Goal: Communication & Community: Answer question/provide support

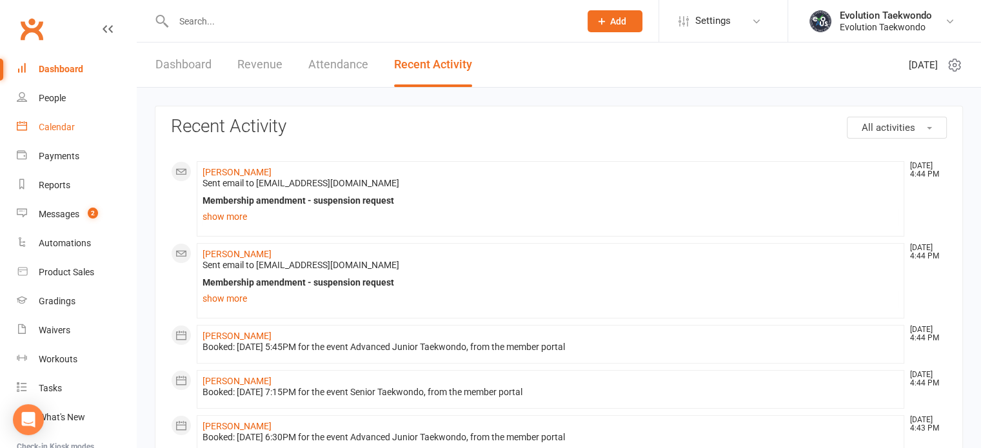
click at [58, 130] on div "Calendar" at bounding box center [57, 127] width 36 height 10
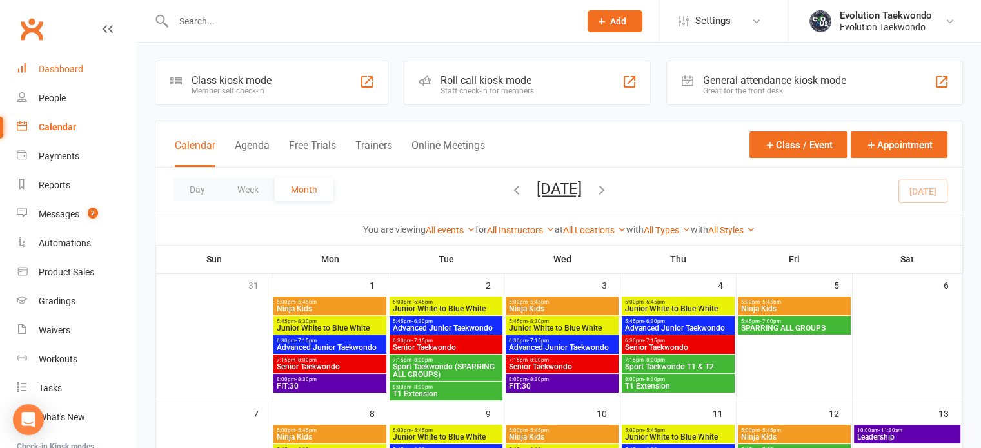
click at [59, 66] on div "Dashboard" at bounding box center [61, 69] width 45 height 10
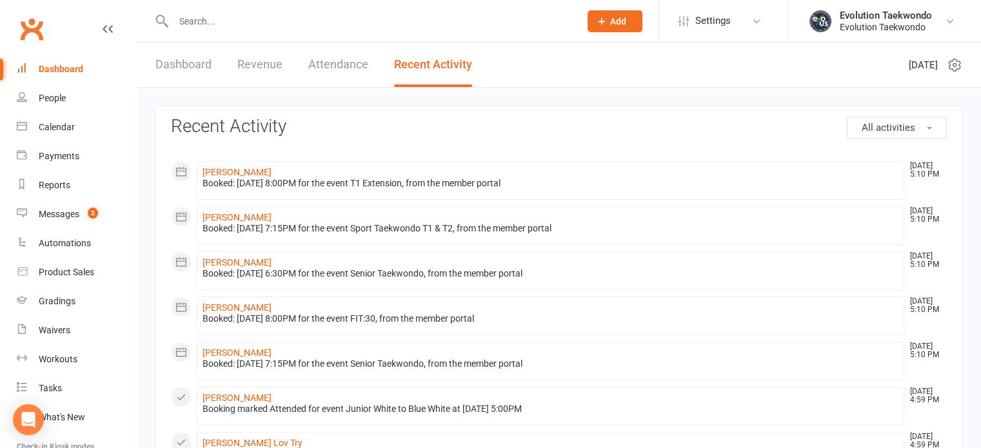
click at [204, 26] on input "text" at bounding box center [370, 21] width 401 height 18
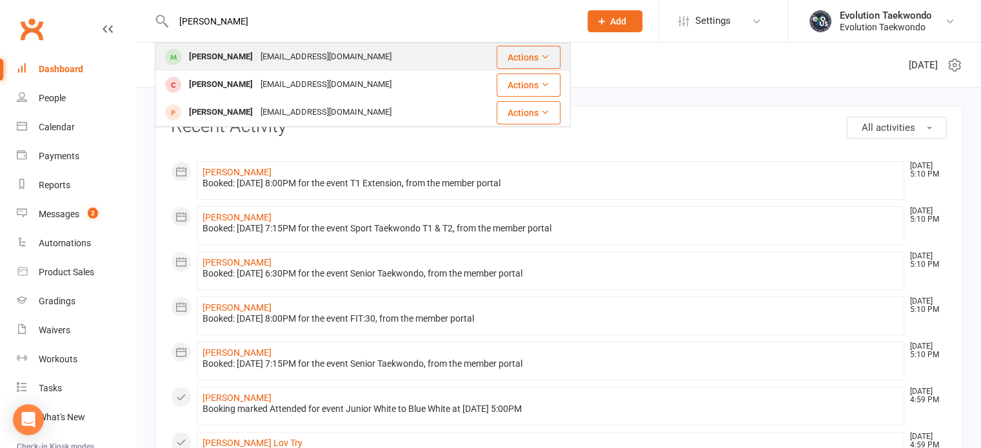
type input "[PERSON_NAME]"
click at [209, 59] on div "[PERSON_NAME]" at bounding box center [221, 57] width 72 height 19
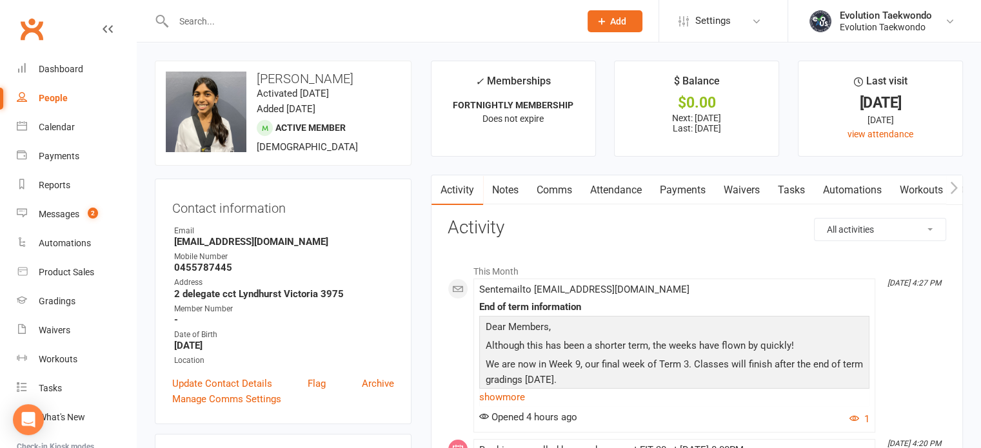
click at [563, 190] on link "Comms" at bounding box center [555, 191] width 54 height 30
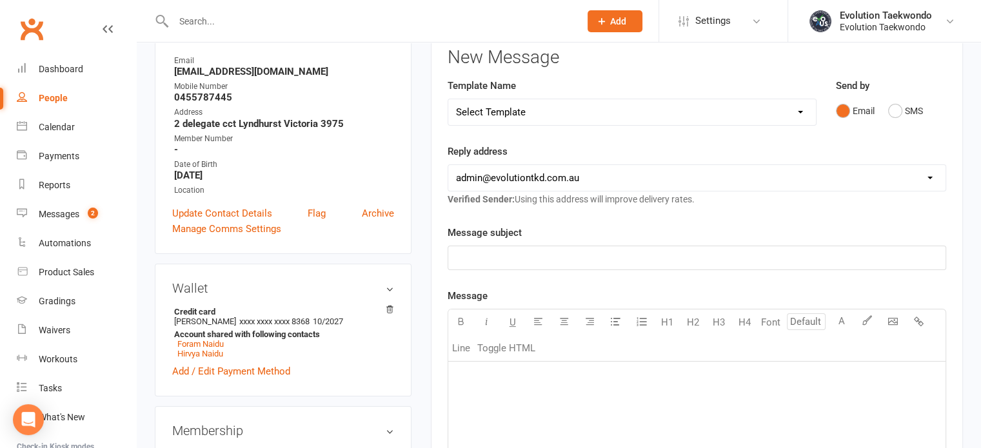
scroll to position [205, 0]
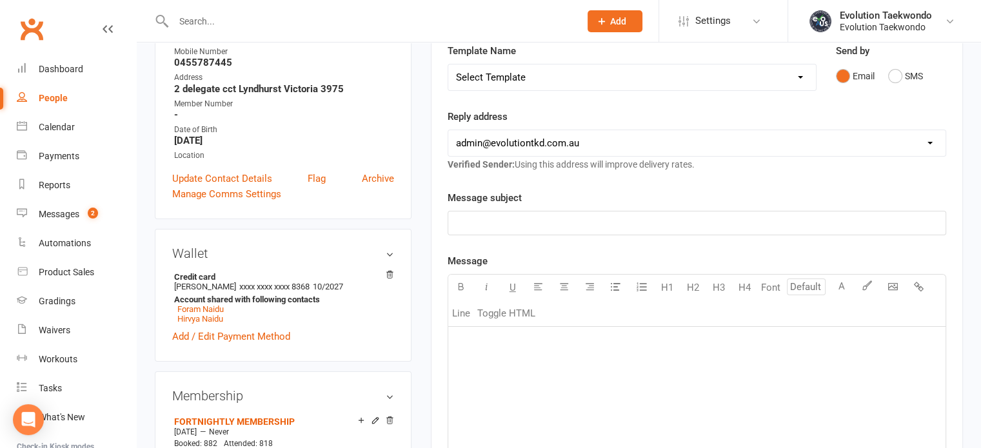
click at [505, 220] on p "﻿" at bounding box center [697, 223] width 482 height 15
click at [498, 353] on div "﻿" at bounding box center [696, 424] width 497 height 194
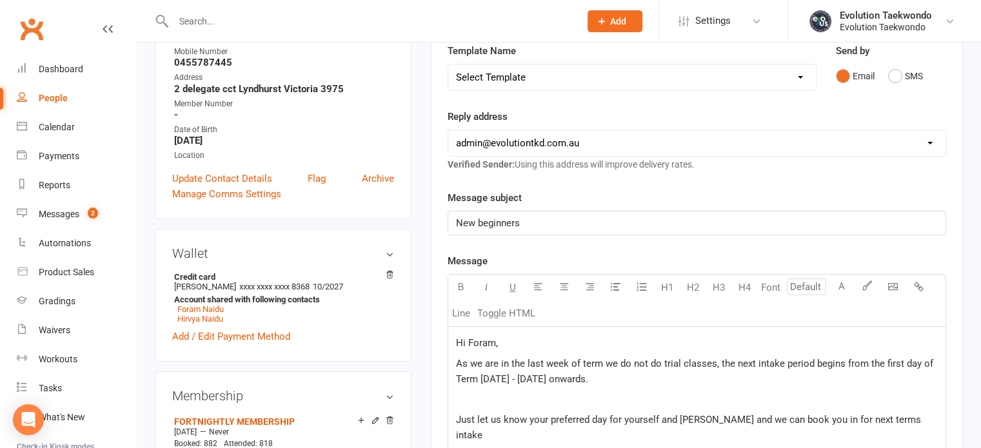
scroll to position [439, 0]
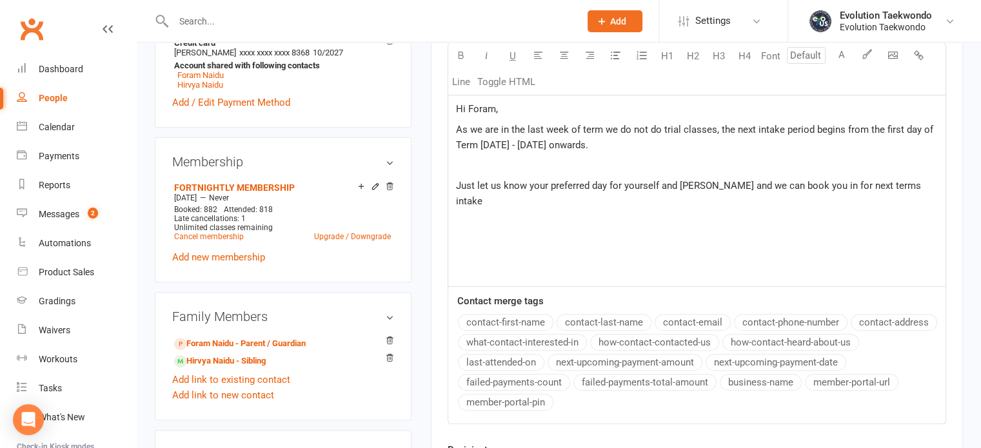
click at [711, 127] on span "As we are in the last week of term we do not do trial classes, the next intake …" at bounding box center [696, 137] width 480 height 27
click at [469, 234] on p "﻿" at bounding box center [697, 241] width 482 height 15
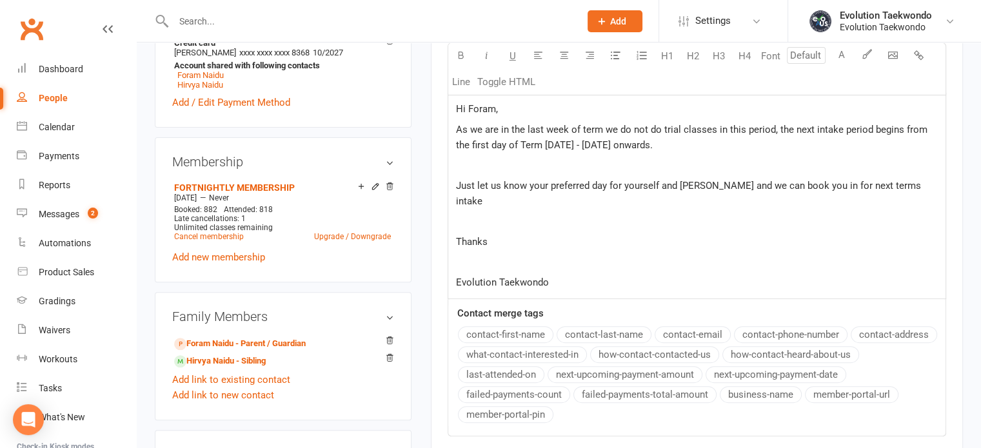
click at [718, 182] on span "Just let us know your preferred day for yourself and [PERSON_NAME] and we can b…" at bounding box center [690, 193] width 468 height 27
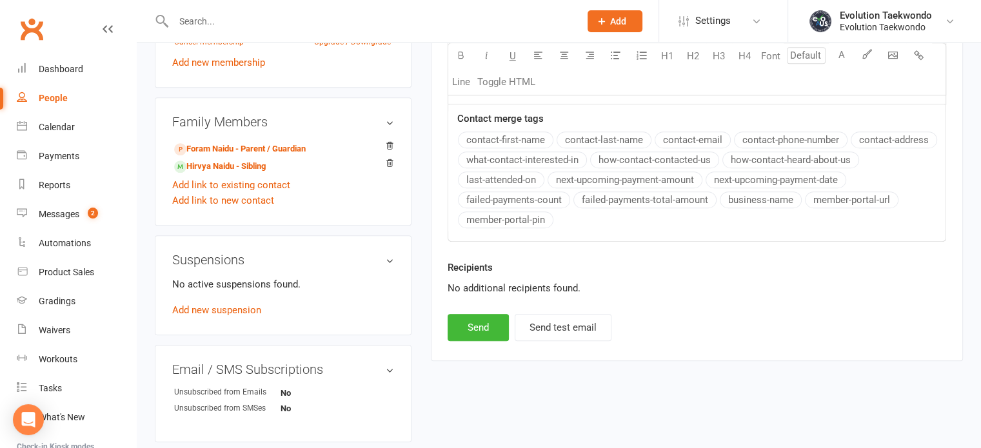
scroll to position [654, 0]
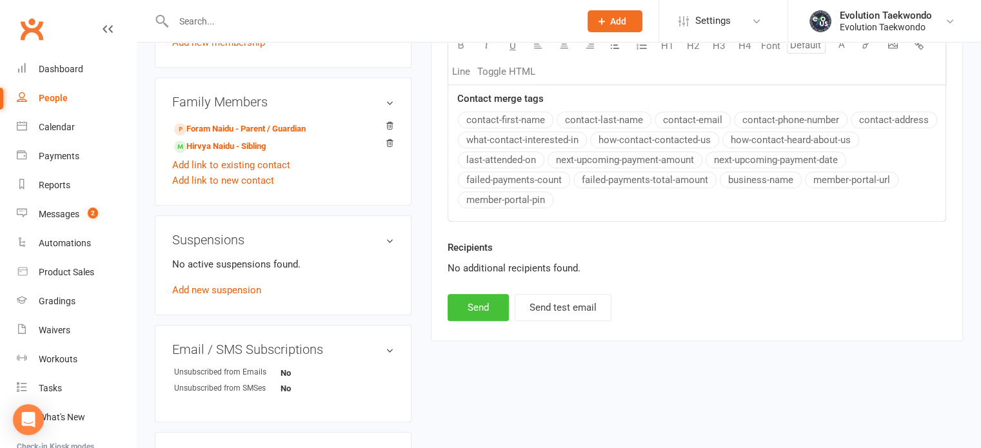
click at [479, 302] on button "Send" at bounding box center [478, 307] width 61 height 27
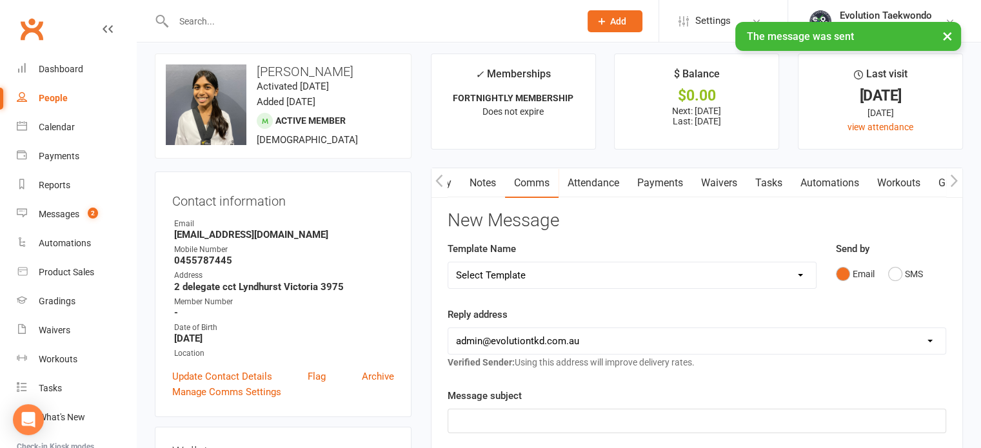
scroll to position [0, 32]
click at [63, 67] on div "Dashboard" at bounding box center [61, 69] width 45 height 10
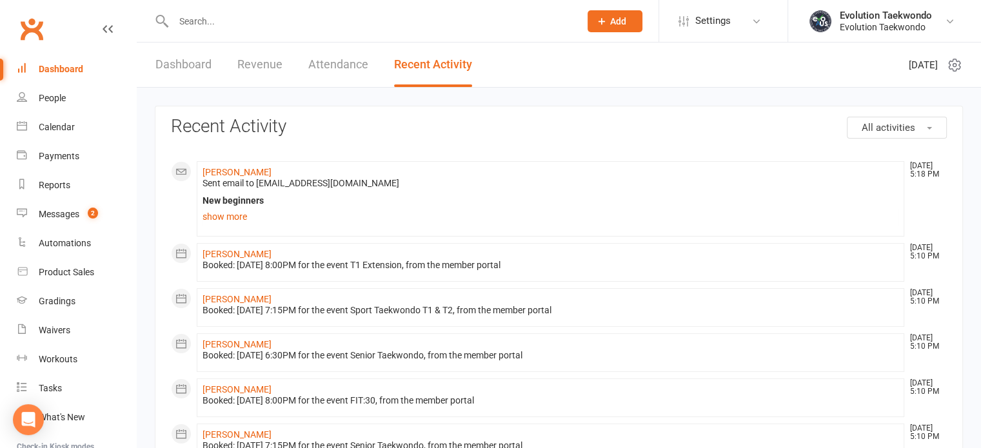
click at [193, 22] on input "text" at bounding box center [370, 21] width 401 height 18
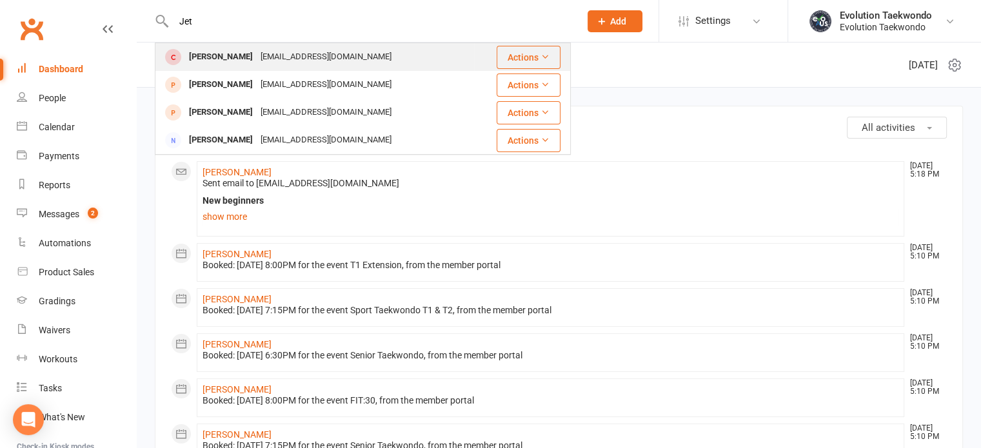
type input "Jet"
click at [203, 59] on div "[PERSON_NAME]" at bounding box center [221, 57] width 72 height 19
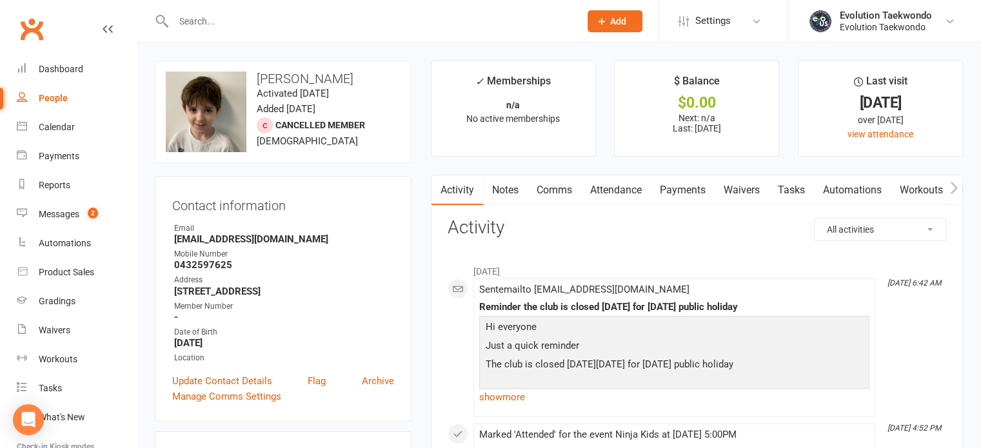
click at [230, 24] on input "text" at bounding box center [370, 21] width 401 height 18
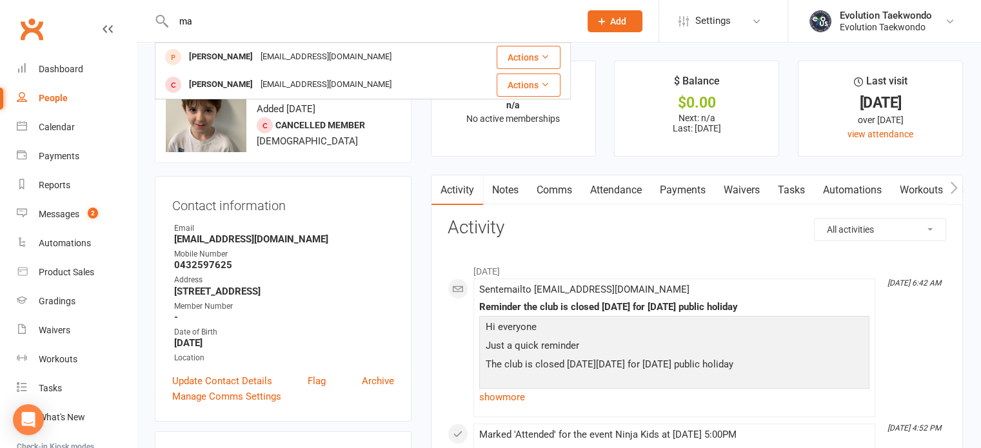
type input "m"
